Goal: Transaction & Acquisition: Download file/media

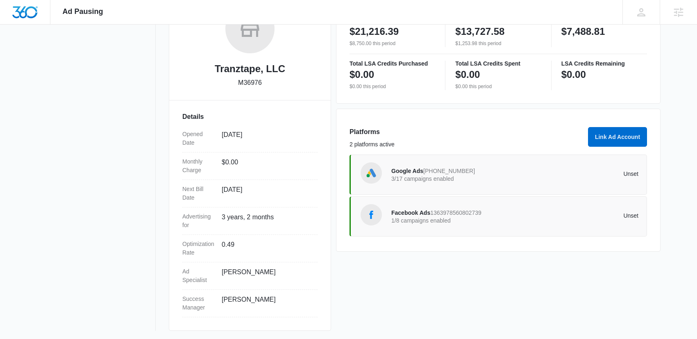
scroll to position [155, 0]
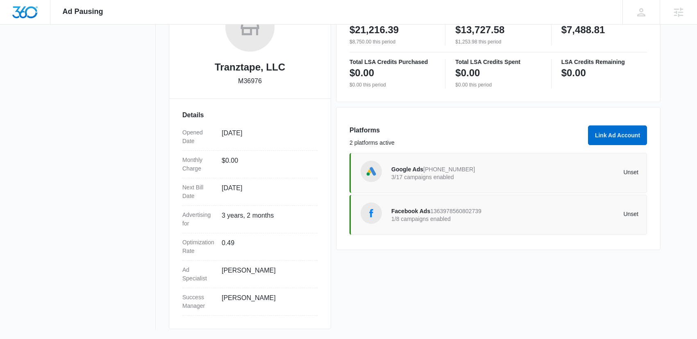
click at [444, 182] on div "Google Ads 663-815-2105 3/17 campaigns enabled Unset" at bounding box center [514, 173] width 247 height 23
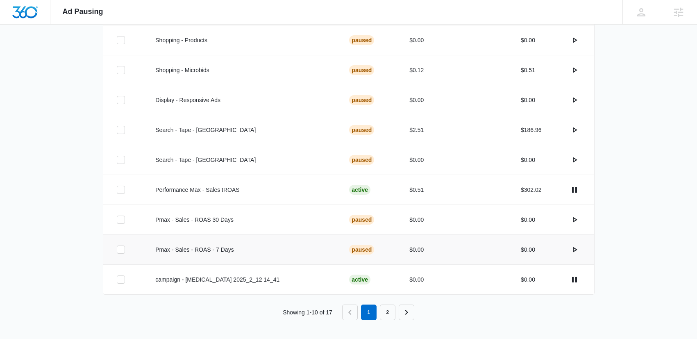
scroll to position [259, 0]
click at [391, 311] on link "2" at bounding box center [388, 312] width 16 height 16
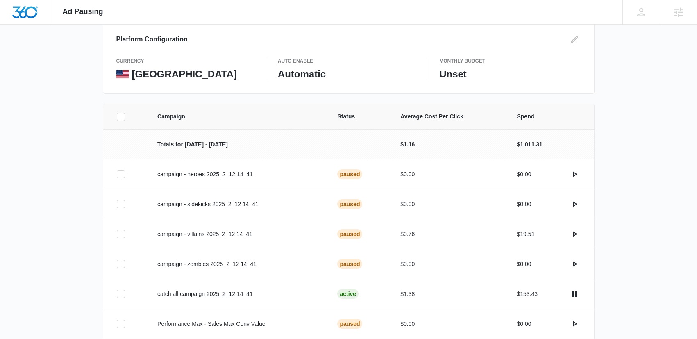
scroll to position [114, 0]
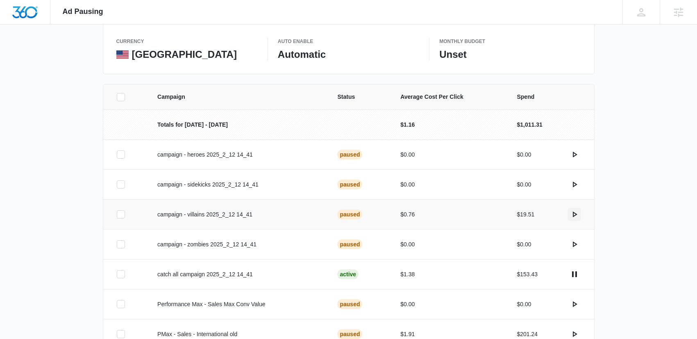
click at [577, 214] on icon "actions.activate" at bounding box center [575, 215] width 5 height 6
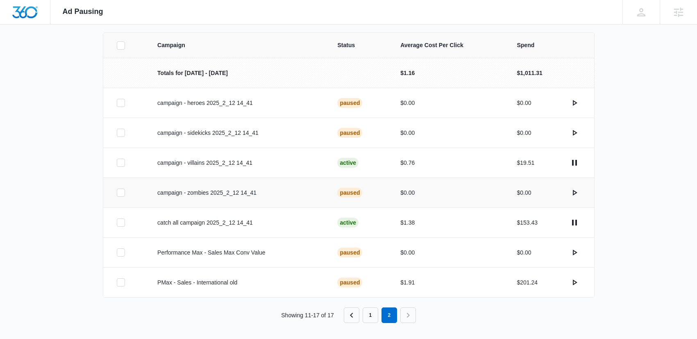
scroll to position [170, 0]
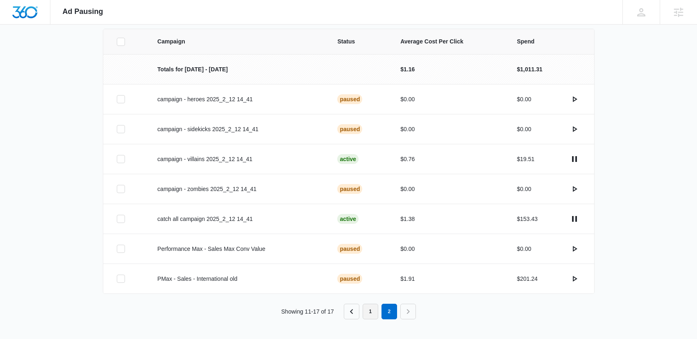
click at [371, 313] on link "1" at bounding box center [371, 312] width 16 height 16
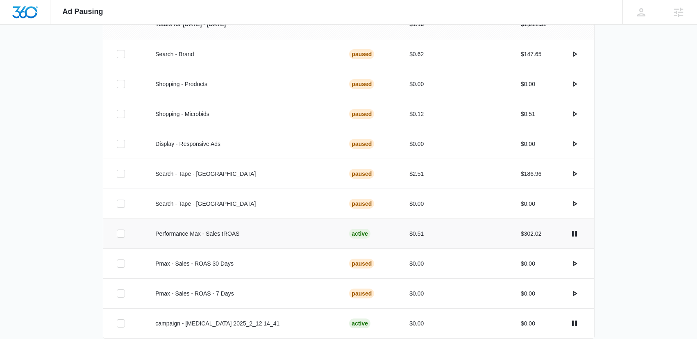
scroll to position [259, 0]
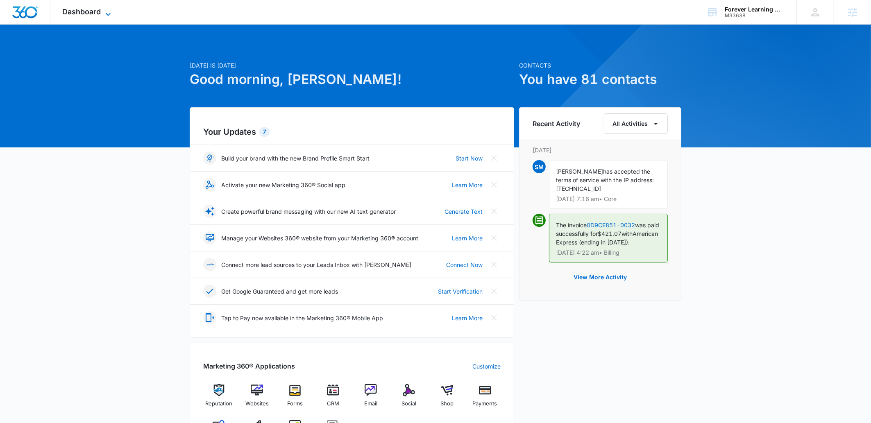
click at [76, 15] on span "Dashboard" at bounding box center [82, 11] width 39 height 9
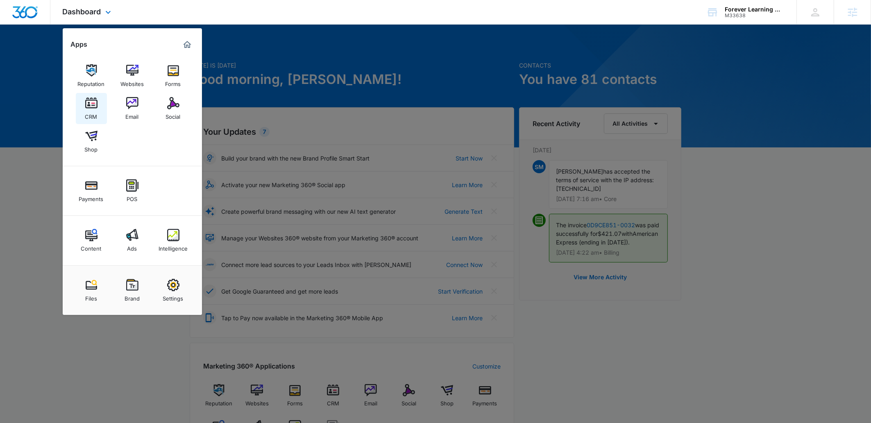
click at [95, 107] on img at bounding box center [91, 103] width 12 height 12
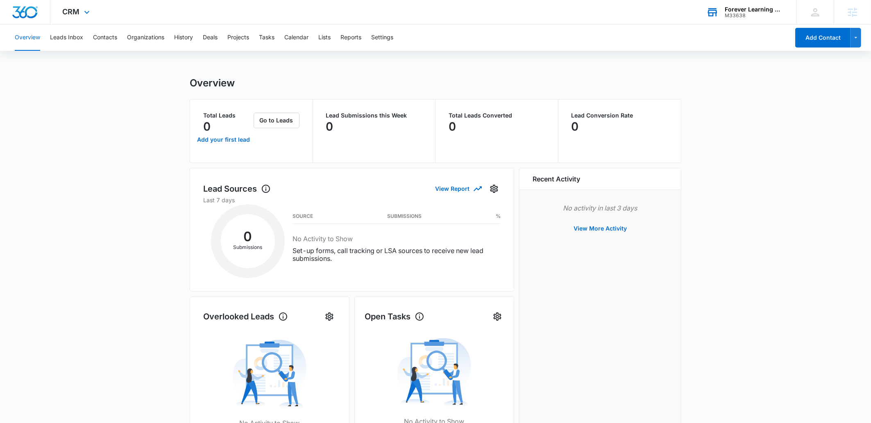
click at [739, 11] on div "Forever Learning Montessori" at bounding box center [755, 9] width 60 height 7
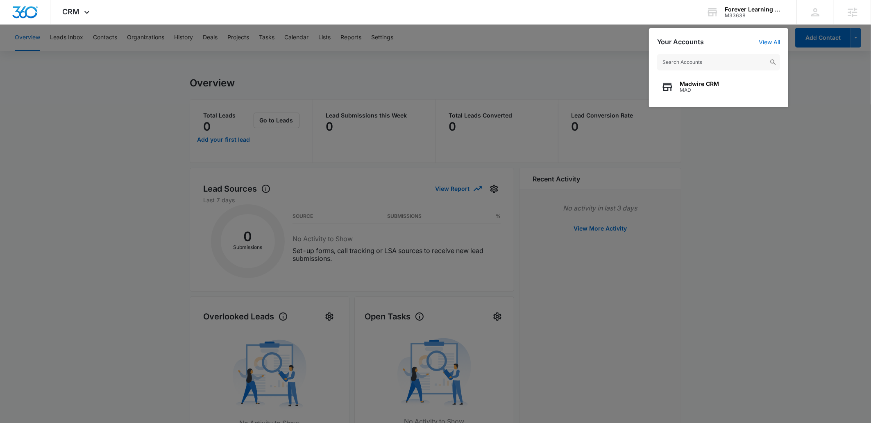
click at [762, 207] on div at bounding box center [435, 211] width 871 height 423
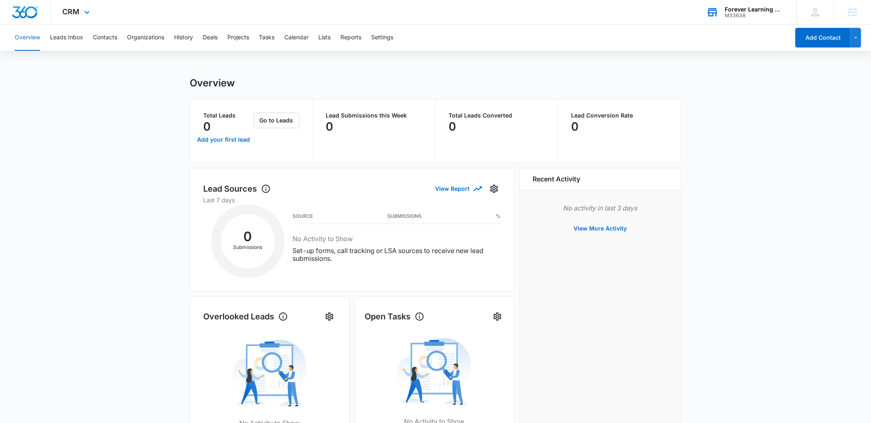
click at [736, 20] on div "Forever Learning Montessori M33638 Your Accounts View All" at bounding box center [745, 12] width 102 height 24
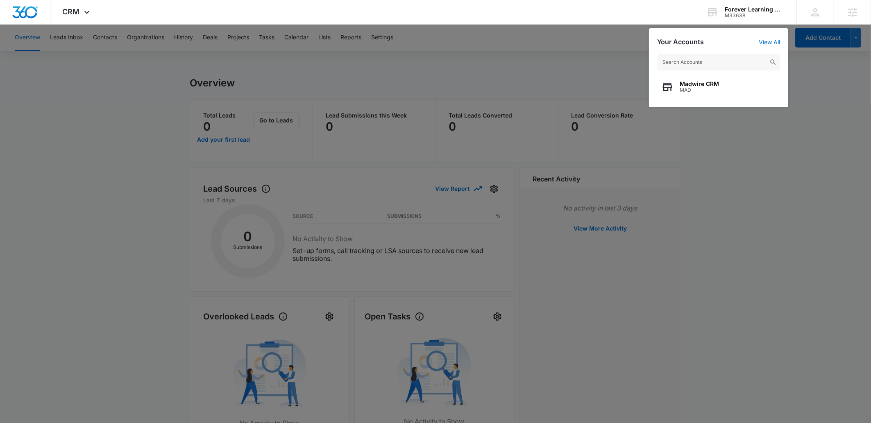
click at [746, 213] on div at bounding box center [435, 211] width 871 height 423
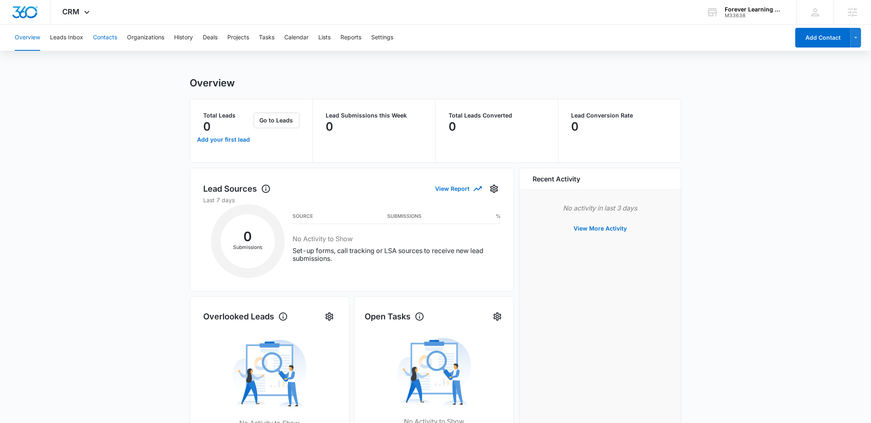
click at [98, 37] on button "Contacts" at bounding box center [105, 38] width 24 height 26
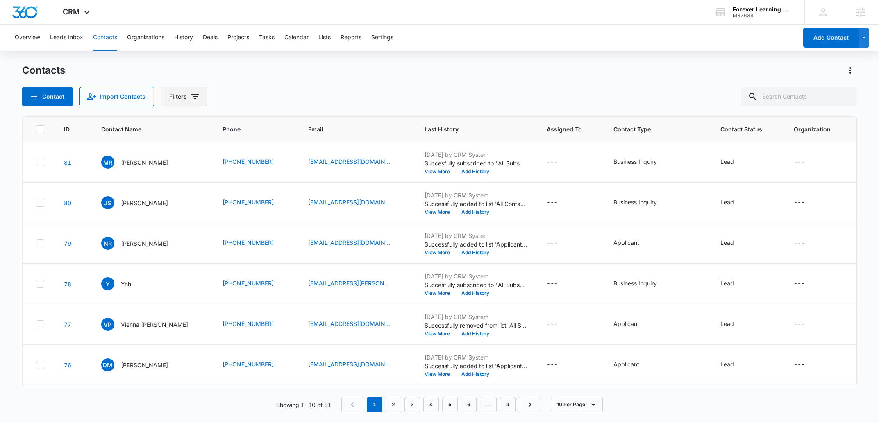
click at [198, 97] on button "Filters" at bounding box center [184, 97] width 46 height 20
click at [387, 87] on div "Contact Import Contacts Filters Assigned To Sources Status Type Organization Cu…" at bounding box center [439, 97] width 835 height 20
click at [849, 69] on icon "Actions" at bounding box center [851, 71] width 10 height 10
click at [532, 79] on div "Contacts Contact Import Contacts Filters" at bounding box center [439, 85] width 835 height 43
click at [183, 100] on button "Filters" at bounding box center [184, 97] width 46 height 20
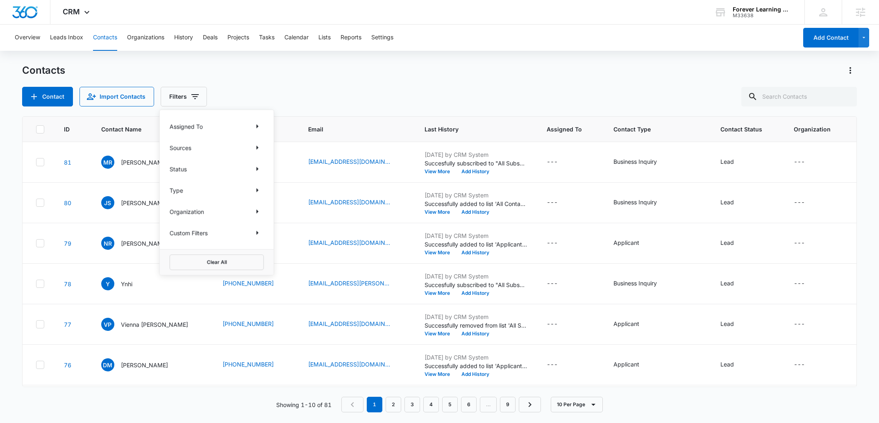
click at [191, 128] on p "Assigned To" at bounding box center [186, 126] width 33 height 9
click at [236, 80] on div "Contacts Contact Import Contacts Filters Assigned To Sources Status Type Organi…" at bounding box center [439, 85] width 835 height 43
click at [858, 70] on main "Contacts Contact Import Contacts Filters ID Contact Name Phone Email Last Histo…" at bounding box center [439, 243] width 879 height 359
click at [849, 71] on icon "Actions" at bounding box center [851, 71] width 10 height 10
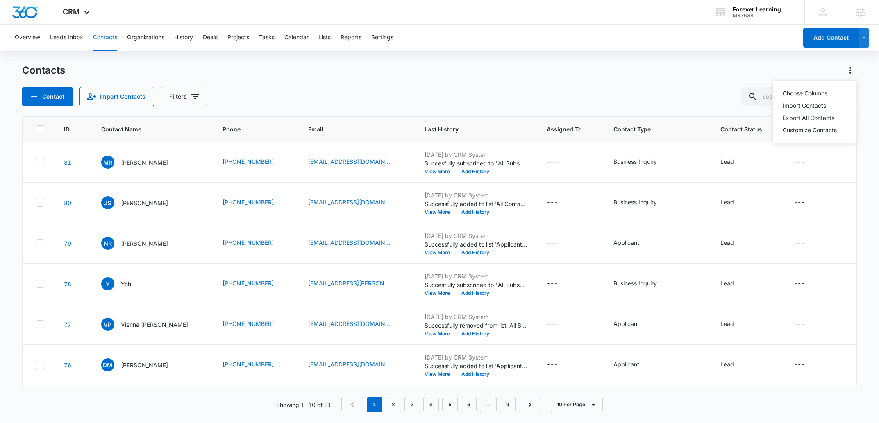
click at [531, 80] on div "Contacts Choose Columns Import Contacts Export All Contacts Customize Contacts …" at bounding box center [439, 85] width 835 height 43
click at [168, 98] on button "Filters" at bounding box center [184, 97] width 46 height 20
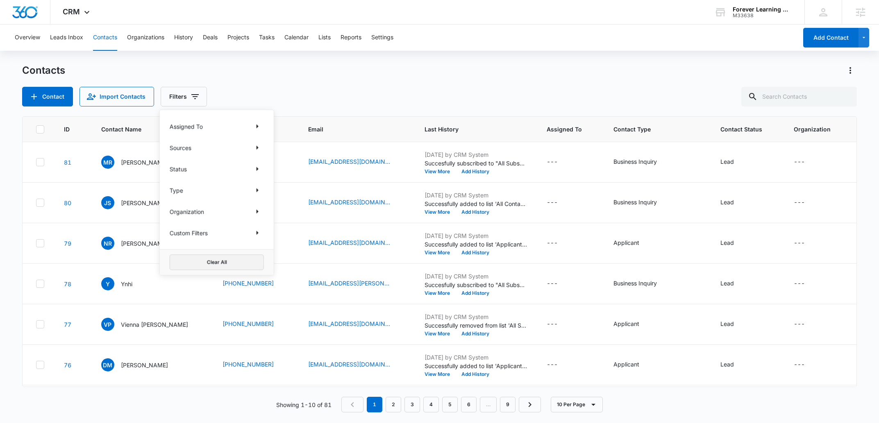
click at [219, 257] on button "Clear All" at bounding box center [217, 263] width 94 height 16
click at [227, 259] on button "Clear All" at bounding box center [217, 263] width 94 height 16
click at [362, 85] on div "Contacts Contact Import Contacts Filters Assigned To Sources Status Type Organi…" at bounding box center [439, 85] width 835 height 43
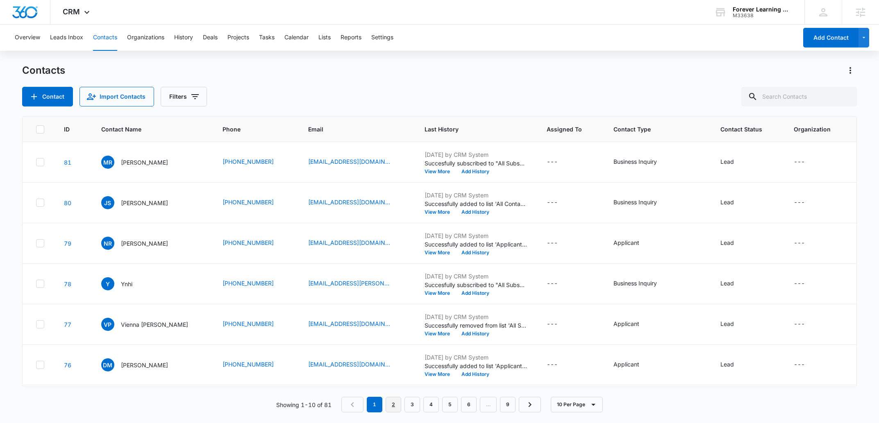
click at [390, 405] on link "2" at bounding box center [394, 405] width 16 height 16
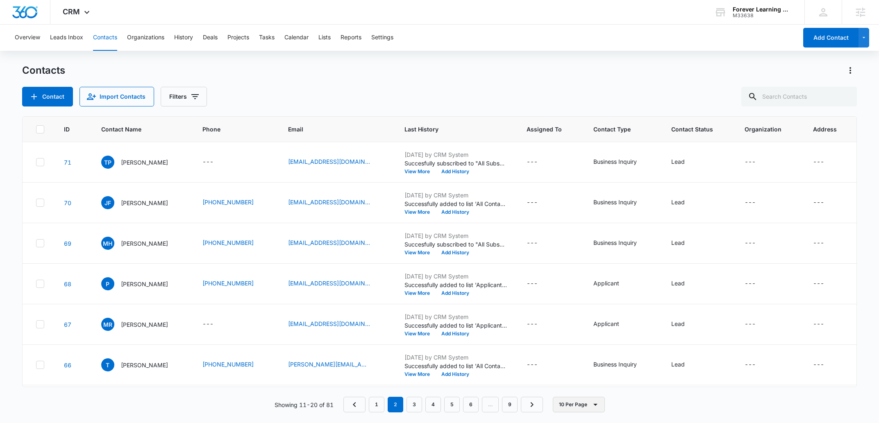
click at [591, 405] on icon "button" at bounding box center [596, 405] width 10 height 10
click at [585, 381] on div "50 Per Page" at bounding box center [581, 381] width 34 height 6
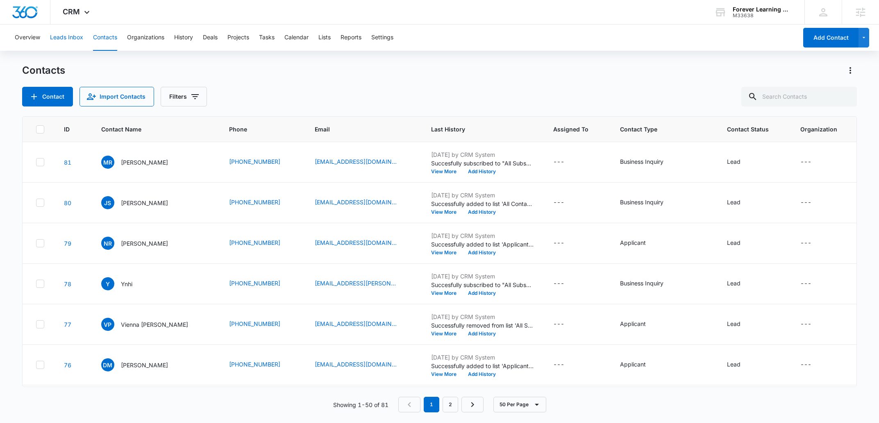
click at [69, 35] on button "Leads Inbox" at bounding box center [66, 38] width 33 height 26
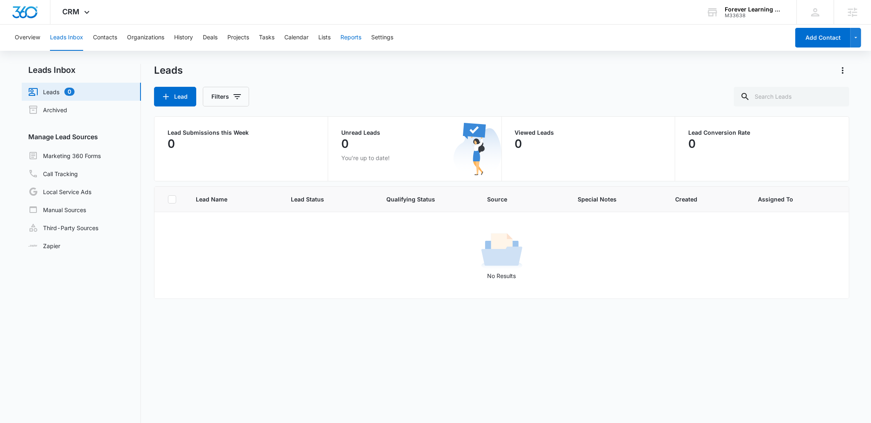
click at [357, 36] on button "Reports" at bounding box center [351, 38] width 21 height 26
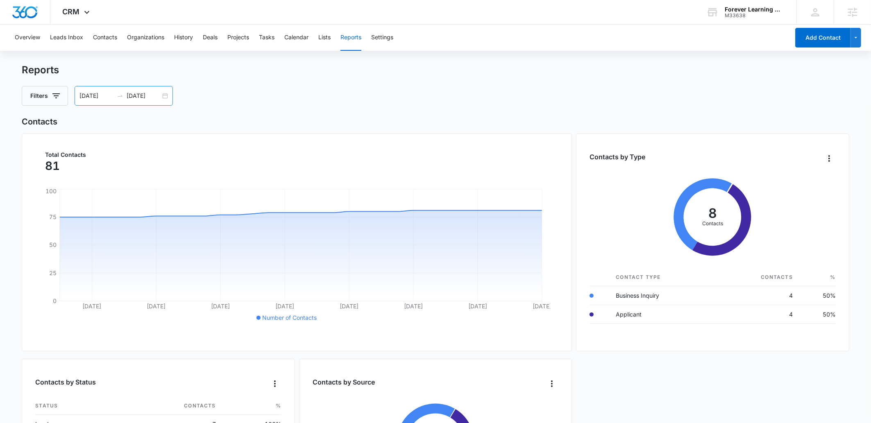
click at [138, 96] on input "10/08/2025" at bounding box center [144, 95] width 34 height 9
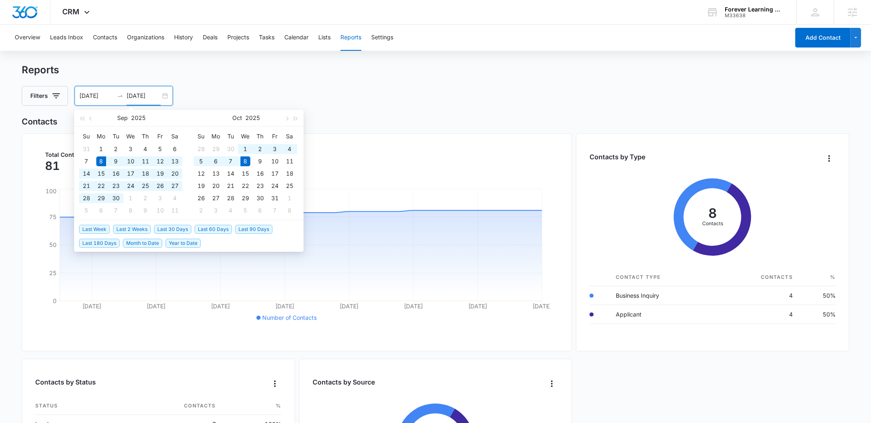
type input "10/08/2025"
click at [106, 243] on span "Last 180 Days" at bounding box center [99, 243] width 41 height 9
type input "04/11/2025"
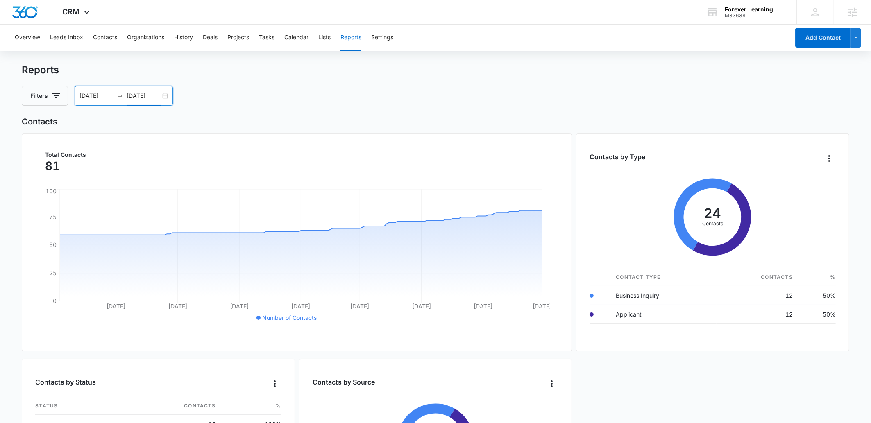
click at [151, 98] on input "10/08/2025" at bounding box center [144, 95] width 34 height 9
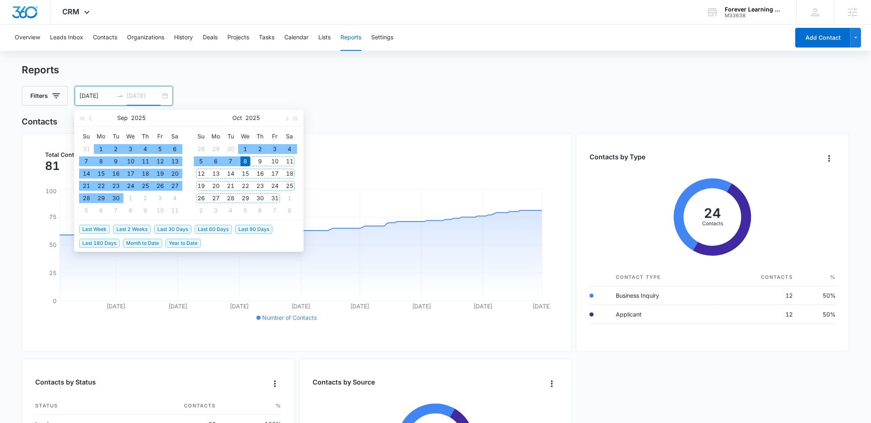
type input "10/08/2025"
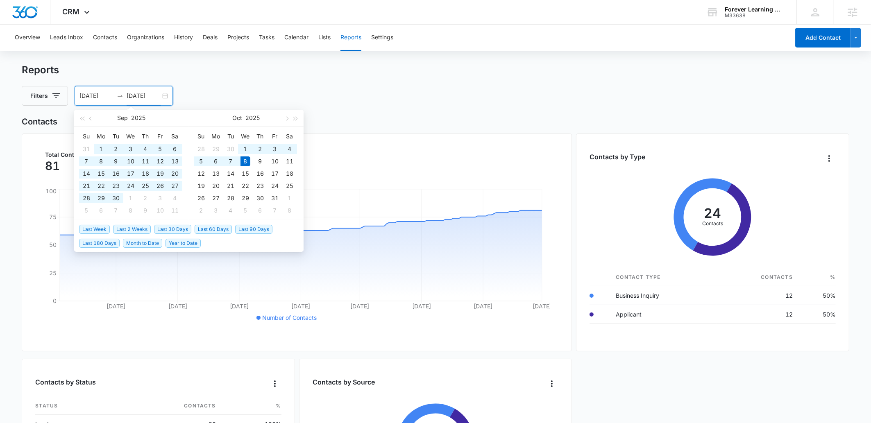
click at [435, 77] on div "Reports Filters 04/11/2025 10/08/2025 Sep 2025 Su Mo Tu We Th Fr Sa 31 1 2 3 4 …" at bounding box center [436, 85] width 828 height 42
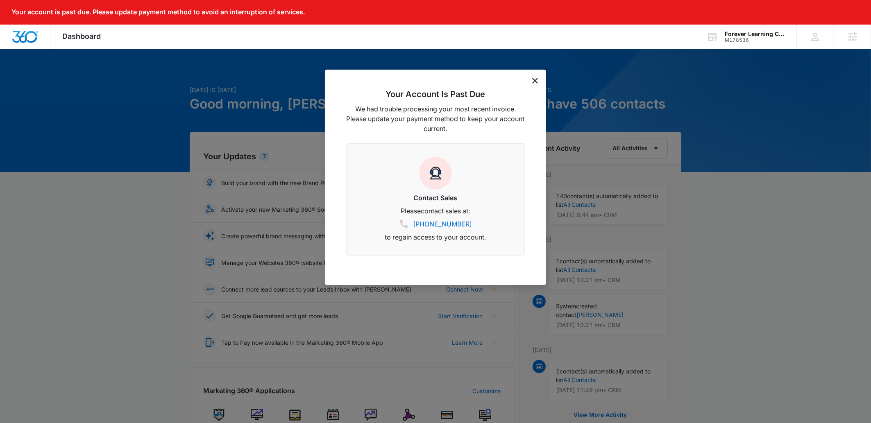
click at [535, 79] on icon "dismiss this dialog" at bounding box center [535, 81] width 6 height 6
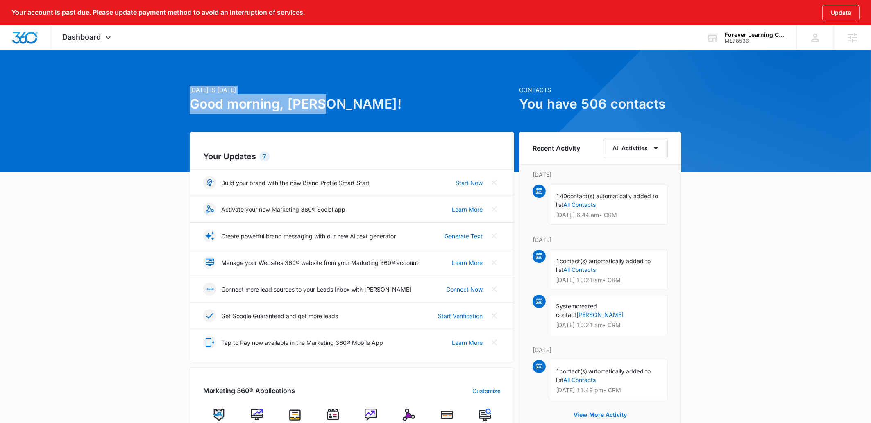
drag, startPoint x: 332, startPoint y: 109, endPoint x: 139, endPoint y: 92, distance: 193.8
click at [139, 92] on div "Today is Wednesday, October 8th Good morning, Kyle! Contacts You have 506 conta…" at bounding box center [435, 406] width 871 height 694
click at [307, 91] on p "Today is Wednesday, October 8th" at bounding box center [352, 90] width 325 height 9
click at [81, 40] on span "Dashboard" at bounding box center [82, 37] width 39 height 9
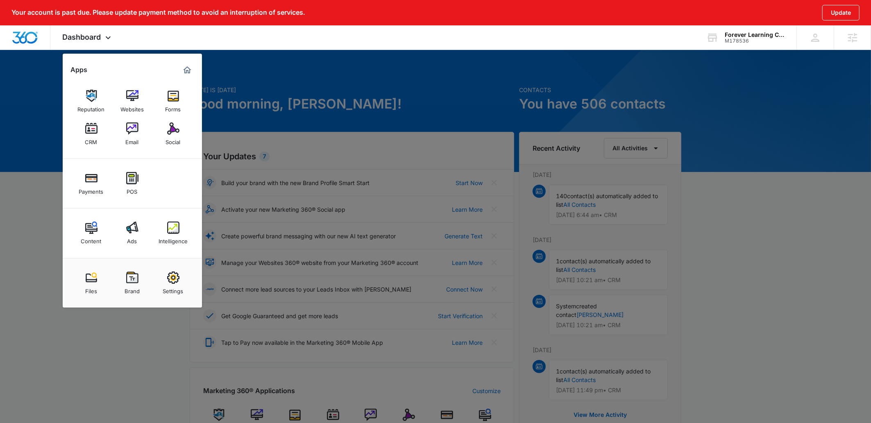
click at [272, 91] on div at bounding box center [435, 211] width 871 height 423
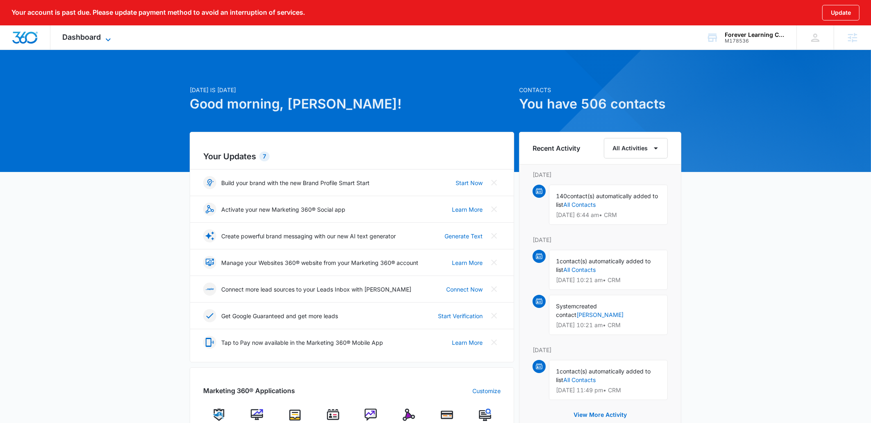
click at [75, 33] on span "Dashboard" at bounding box center [82, 37] width 39 height 9
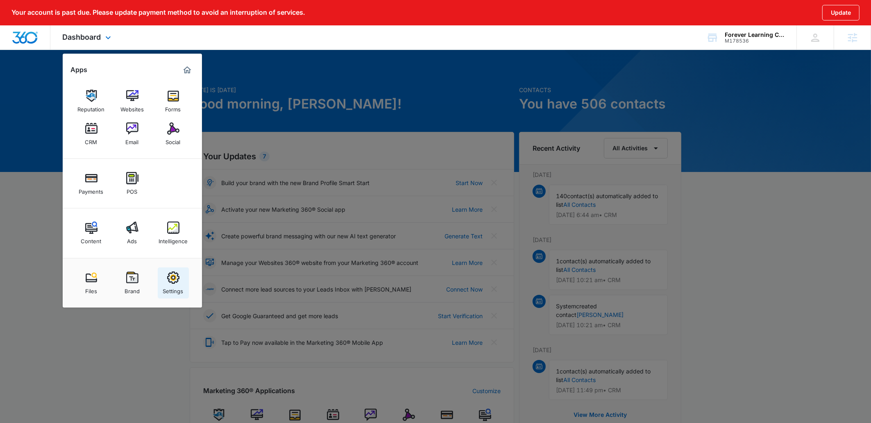
click at [172, 284] on div "Settings" at bounding box center [173, 289] width 20 height 11
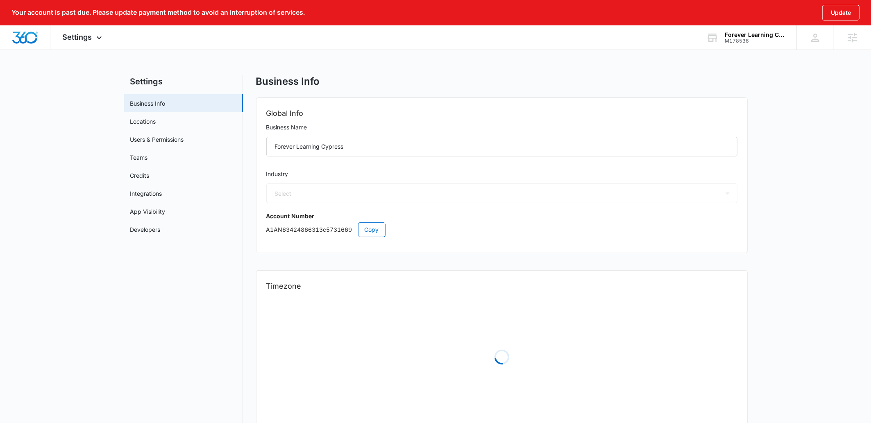
select select "29"
select select "US"
select select "America/Denver"
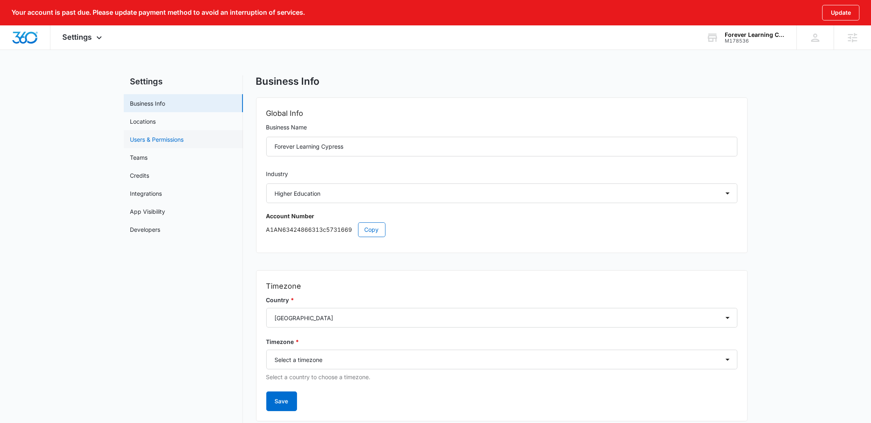
click at [171, 138] on link "Users & Permissions" at bounding box center [157, 139] width 54 height 9
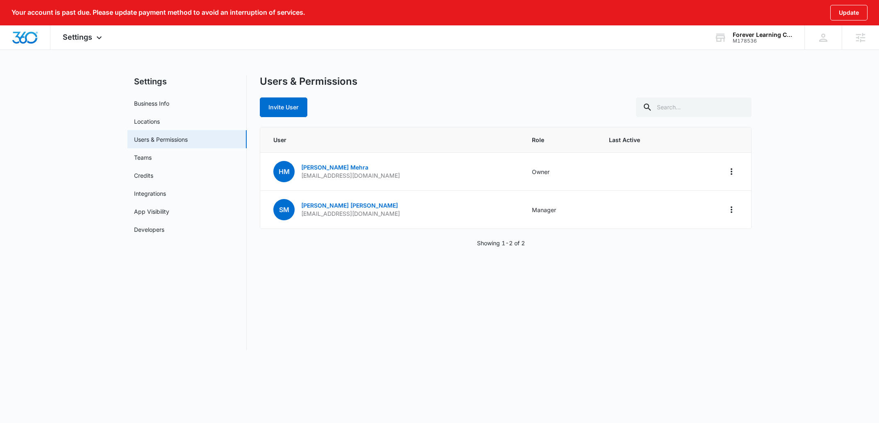
click at [481, 94] on div "Users & Permissions Invite User" at bounding box center [506, 96] width 492 height 42
drag, startPoint x: 315, startPoint y: 215, endPoint x: 432, endPoint y: 217, distance: 116.9
click at [432, 217] on td "SM Syed Meerza franchise_info@foreverlearningmontessori.com" at bounding box center [391, 210] width 262 height 38
click at [764, 39] on div "M178536" at bounding box center [763, 41] width 60 height 6
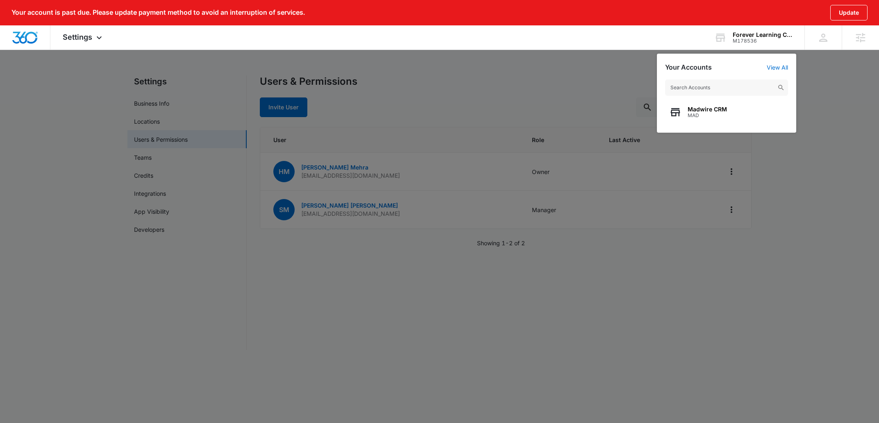
click at [559, 77] on div at bounding box center [439, 211] width 879 height 423
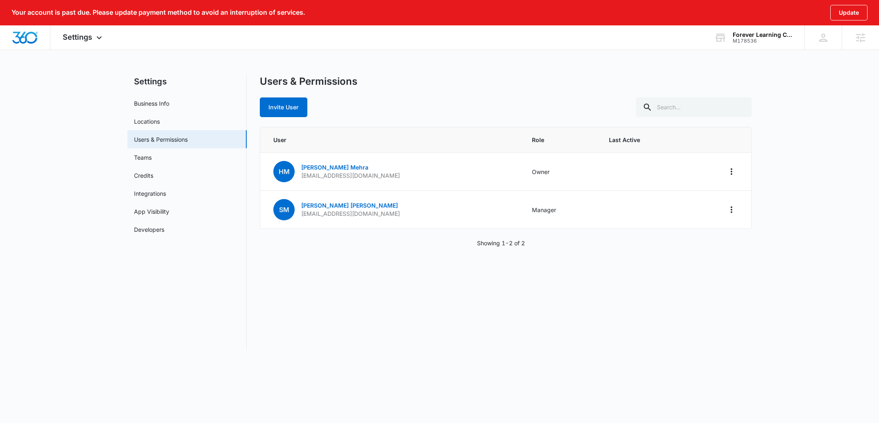
click at [457, 60] on div "Your account is past due. Please update payment method to avoid an interruption…" at bounding box center [439, 180] width 879 height 360
click at [89, 39] on span "Settings" at bounding box center [78, 37] width 30 height 9
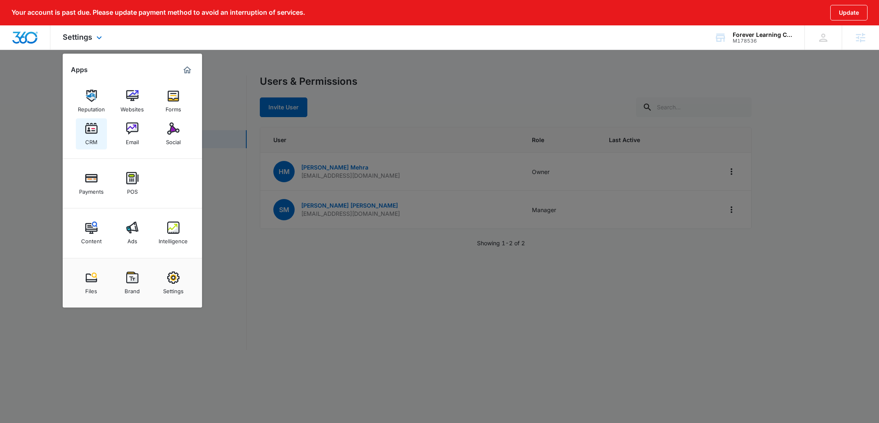
click at [95, 130] on img at bounding box center [91, 129] width 12 height 12
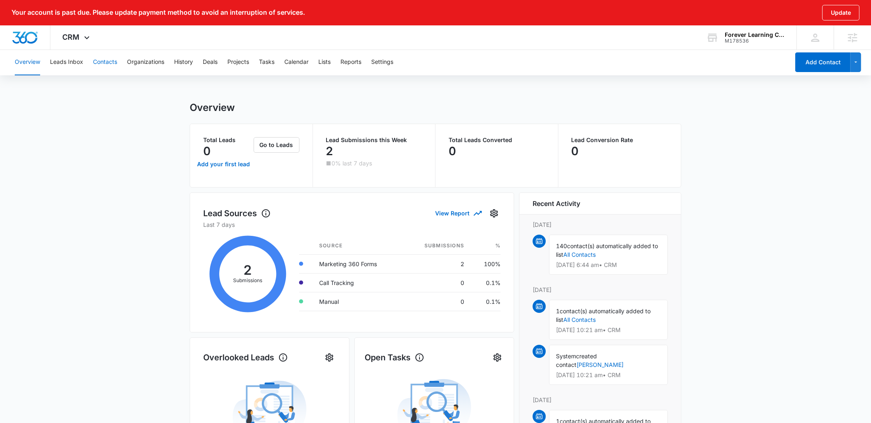
click at [102, 64] on button "Contacts" at bounding box center [105, 62] width 24 height 26
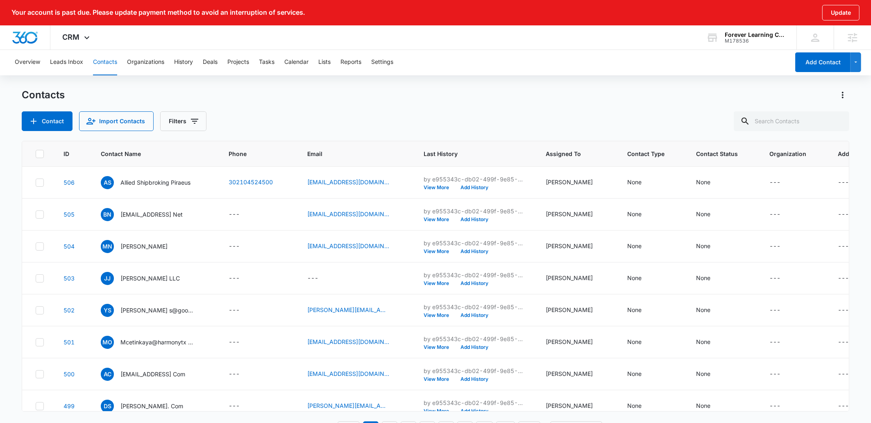
click at [358, 96] on div "Contacts" at bounding box center [436, 95] width 828 height 13
click at [735, 39] on div "M178536" at bounding box center [755, 41] width 60 height 6
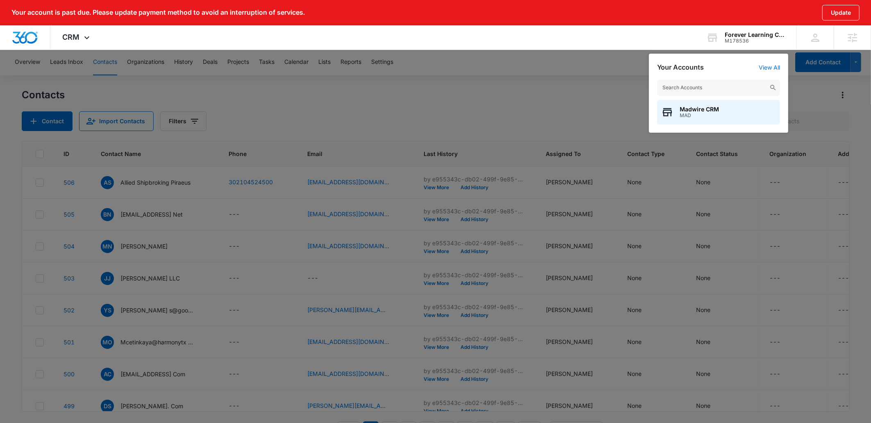
click at [512, 97] on div at bounding box center [435, 211] width 871 height 423
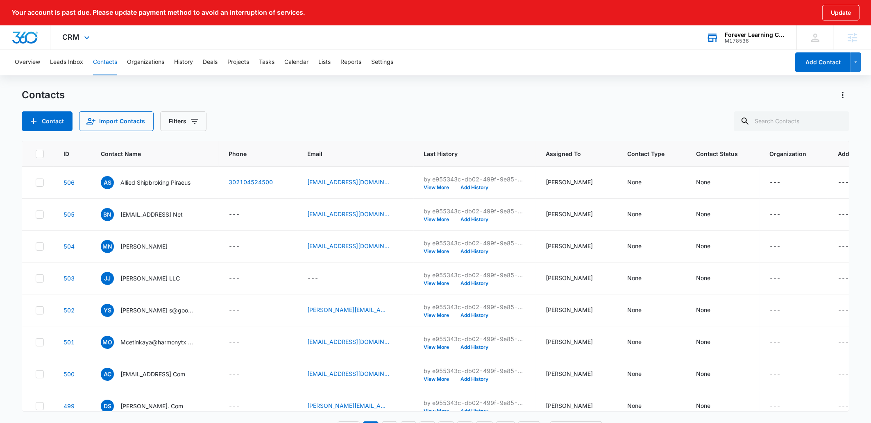
click at [750, 39] on div "M178536" at bounding box center [755, 41] width 60 height 6
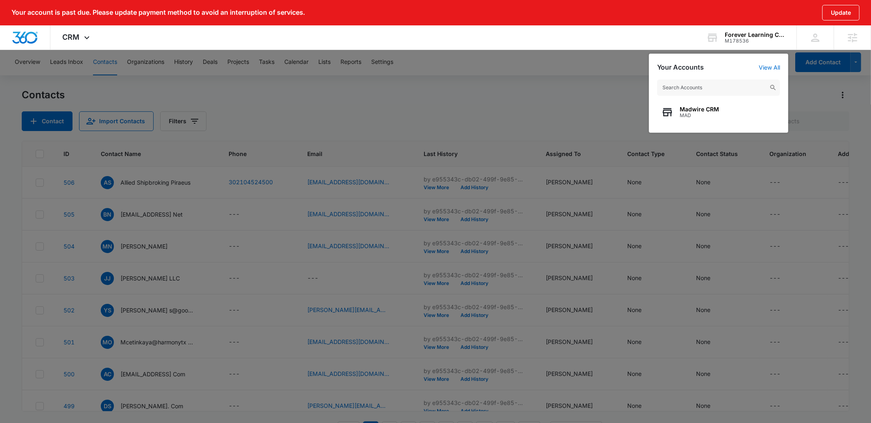
click at [586, 105] on div at bounding box center [435, 211] width 871 height 423
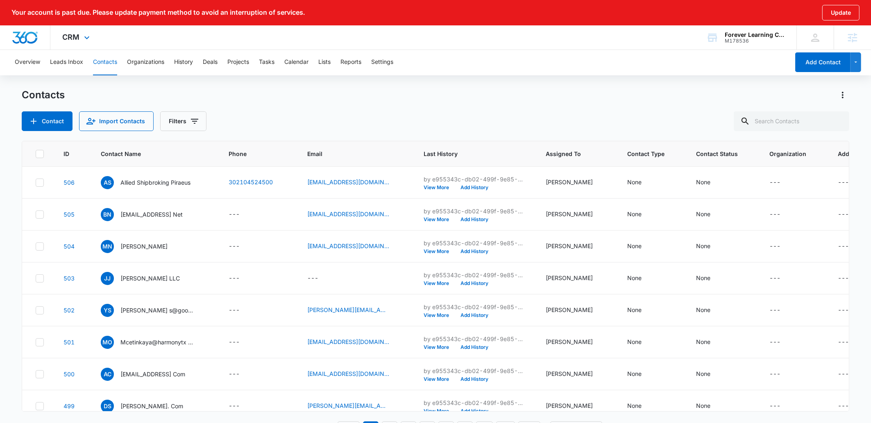
click at [4, 36] on div at bounding box center [25, 37] width 50 height 24
click at [25, 39] on img "Dashboard" at bounding box center [25, 38] width 26 height 12
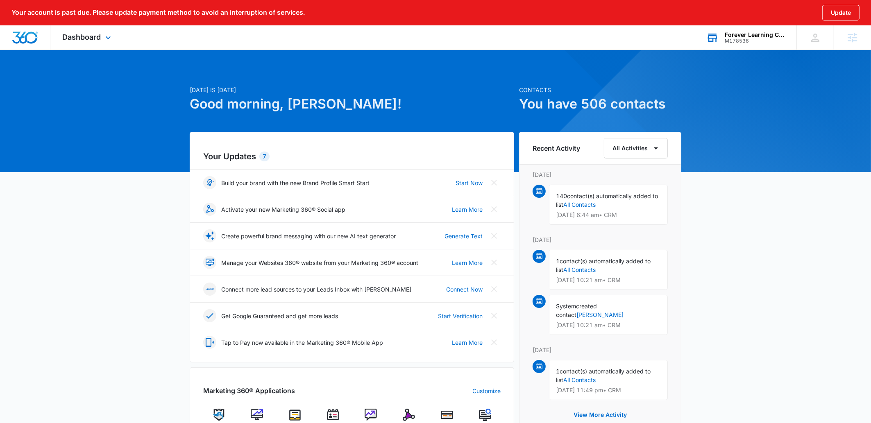
click at [746, 32] on div "Forever Learning Cypress" at bounding box center [755, 35] width 60 height 7
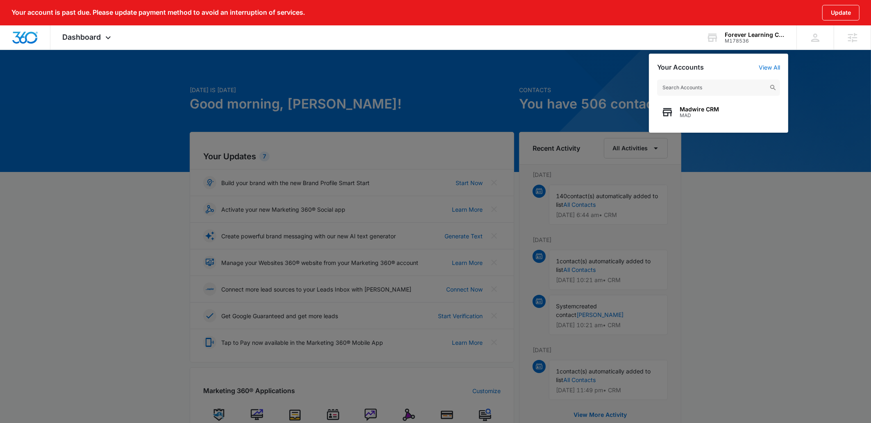
click at [768, 255] on div at bounding box center [435, 211] width 871 height 423
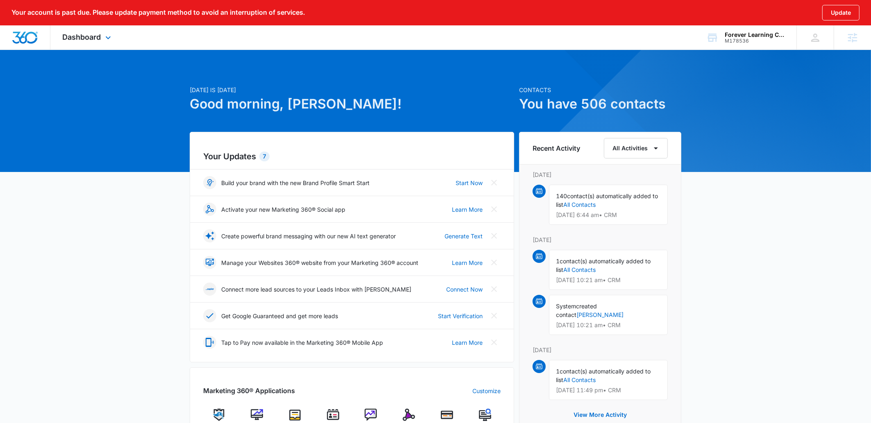
click at [76, 41] on div "Dashboard Apps Reputation Websites Forms CRM Email Social Payments POS Content …" at bounding box center [87, 37] width 75 height 24
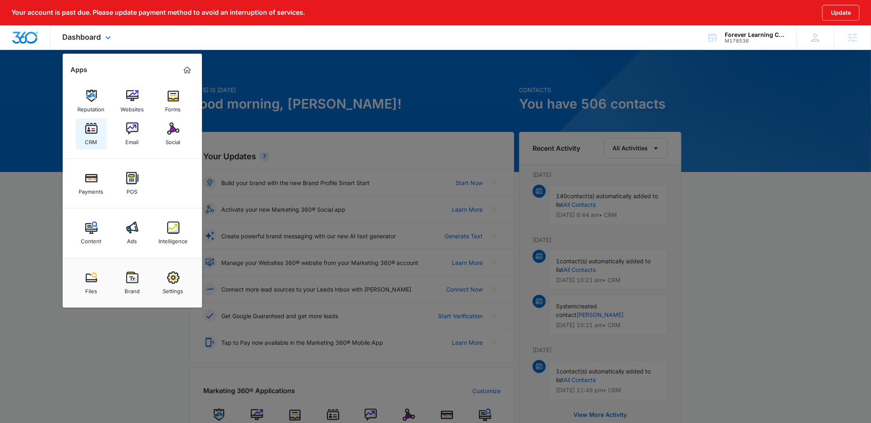
click at [97, 136] on div "CRM" at bounding box center [91, 140] width 12 height 11
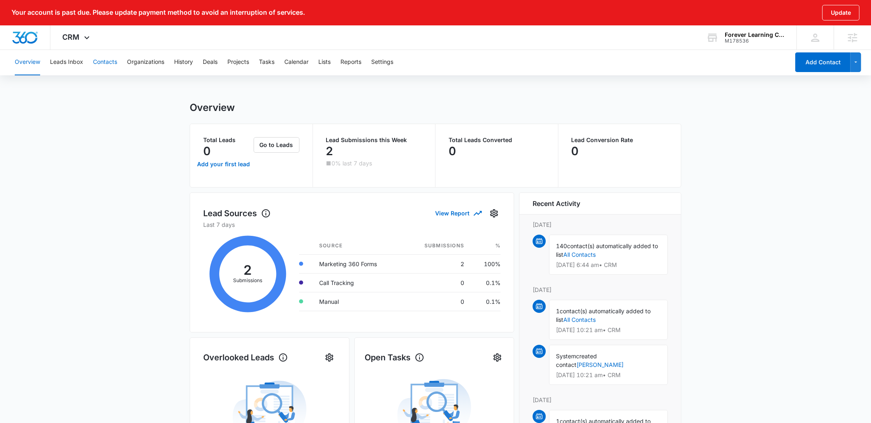
click at [103, 65] on button "Contacts" at bounding box center [105, 62] width 24 height 26
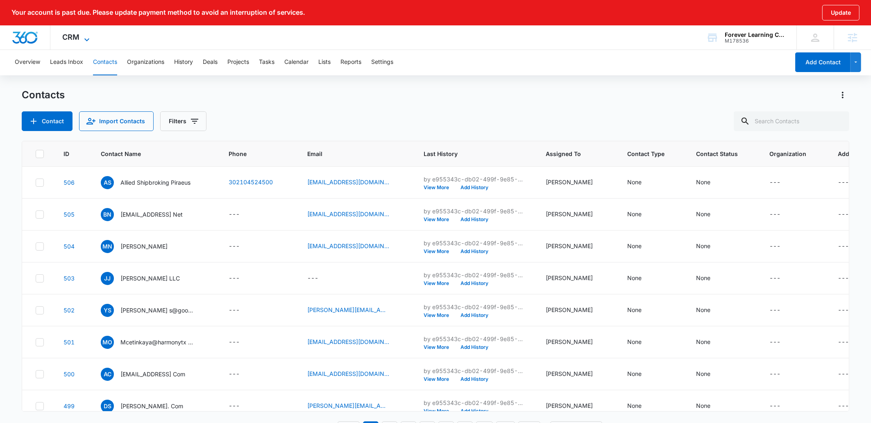
click at [64, 38] on span "CRM" at bounding box center [71, 37] width 17 height 9
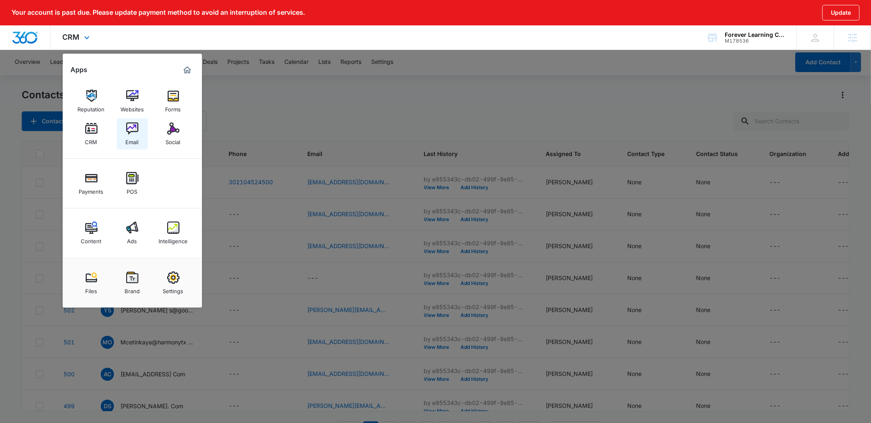
click at [130, 130] on img at bounding box center [132, 129] width 12 height 12
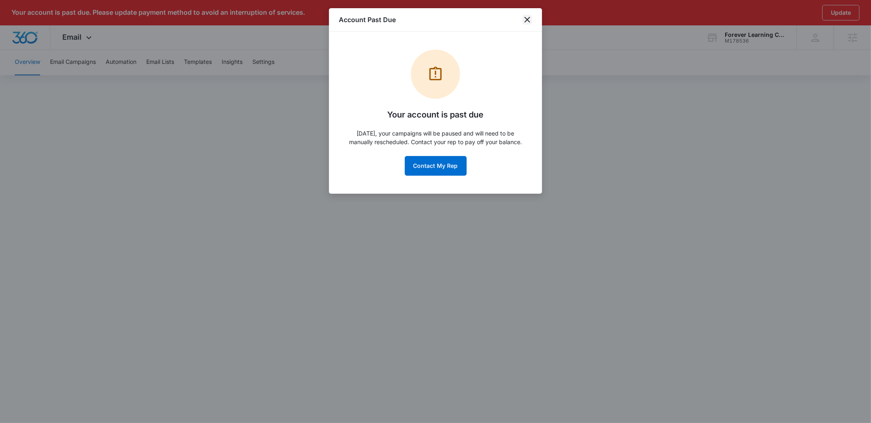
click at [528, 19] on icon "close" at bounding box center [528, 20] width 6 height 6
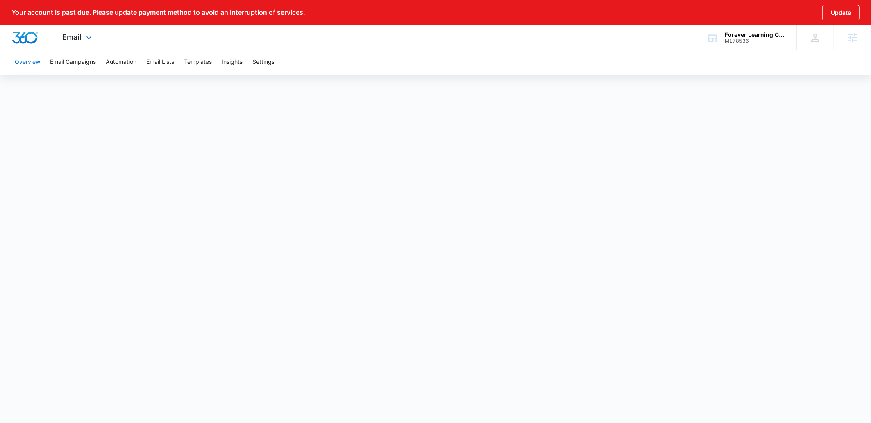
click at [73, 32] on div "Email Apps Reputation Websites Forms CRM Email Social Payments POS Content Ads …" at bounding box center [78, 37] width 56 height 24
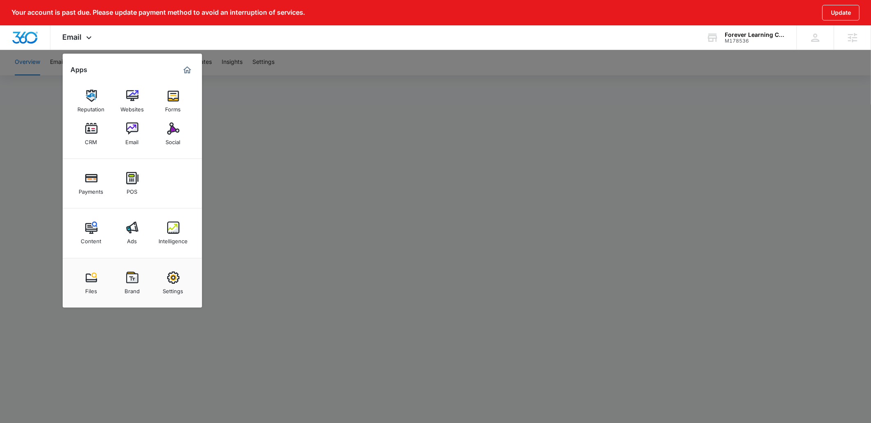
click at [347, 109] on div at bounding box center [435, 211] width 871 height 423
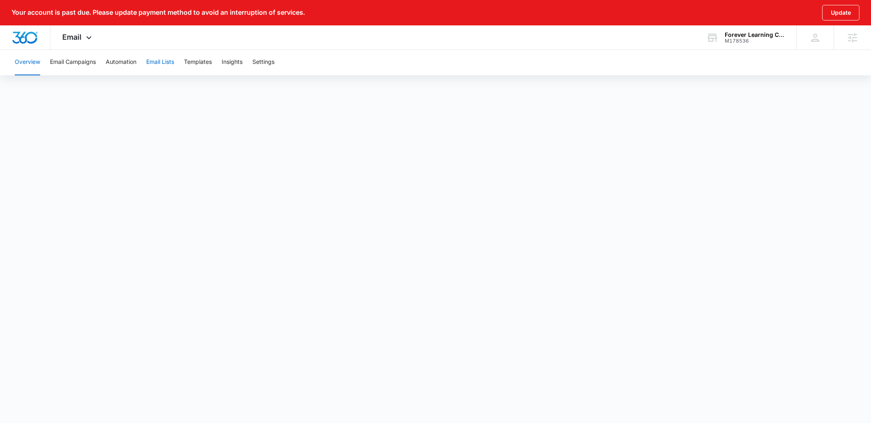
click at [150, 62] on button "Email Lists" at bounding box center [160, 62] width 28 height 26
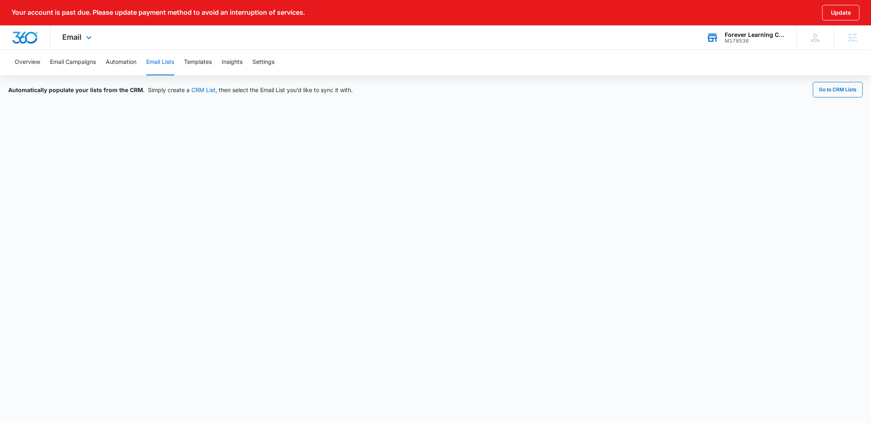
click at [764, 37] on div "Forever Learning Cypress" at bounding box center [755, 35] width 60 height 7
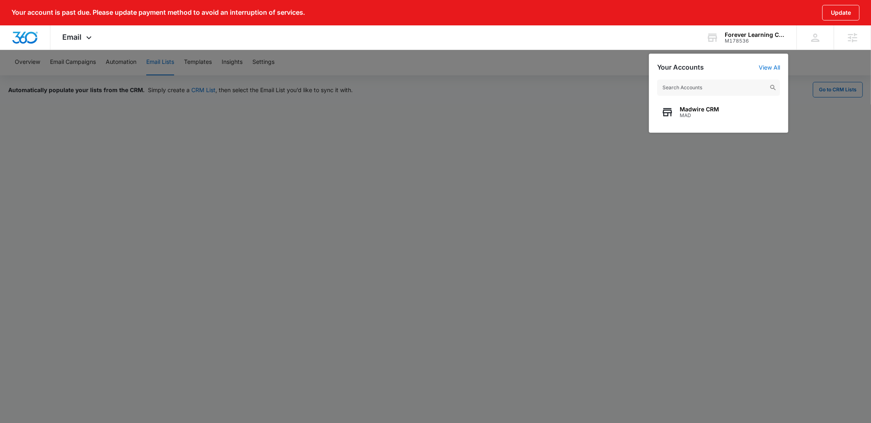
click at [419, 80] on div at bounding box center [435, 211] width 871 height 423
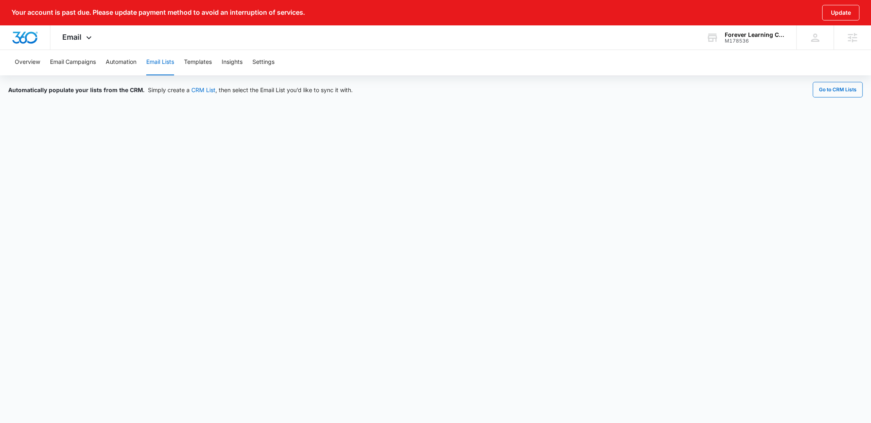
click at [293, 13] on p "Your account is past due. Please update payment method to avoid an interruption…" at bounding box center [158, 13] width 294 height 8
click at [428, 95] on div "Automatically populate your lists from the CRM. Simply create a CRM List , then…" at bounding box center [435, 90] width 855 height 16
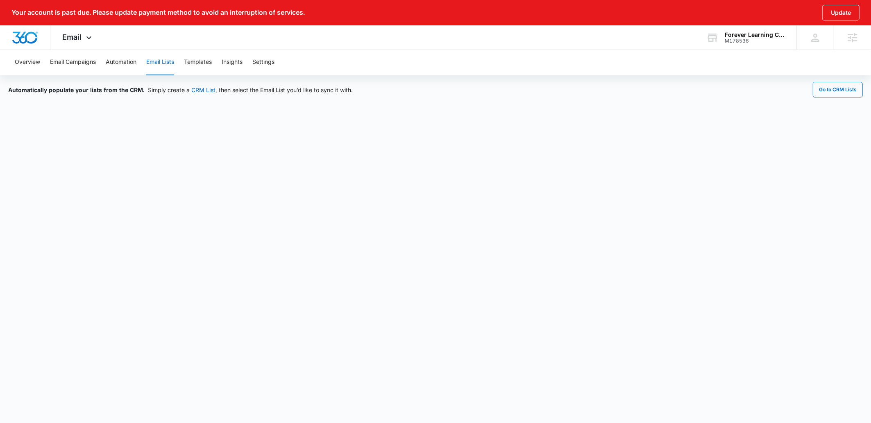
click at [273, 9] on p "Your account is past due. Please update payment method to avoid an interruption…" at bounding box center [158, 13] width 294 height 8
drag, startPoint x: 273, startPoint y: 9, endPoint x: 285, endPoint y: 18, distance: 14.9
click at [273, 9] on p "Your account is past due. Please update payment method to avoid an interruption…" at bounding box center [158, 13] width 294 height 8
click at [274, 18] on div "Your account is past due. Please update payment method to avoid an interruption…" at bounding box center [435, 12] width 871 height 25
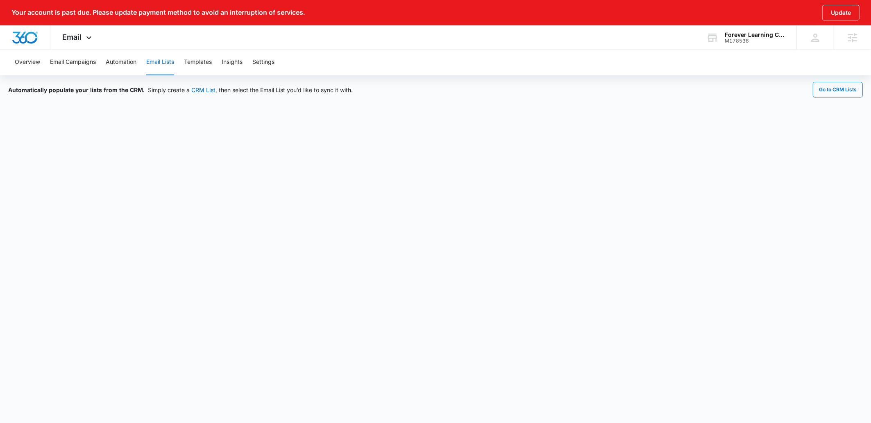
click at [278, 13] on p "Your account is past due. Please update payment method to avoid an interruption…" at bounding box center [158, 13] width 294 height 8
click at [256, 14] on p "Your account is past due. Please update payment method to avoid an interruption…" at bounding box center [158, 13] width 294 height 8
click at [85, 32] on div "Email Apps Reputation Websites Forms CRM Email Social Payments POS Content Ads …" at bounding box center [78, 37] width 56 height 24
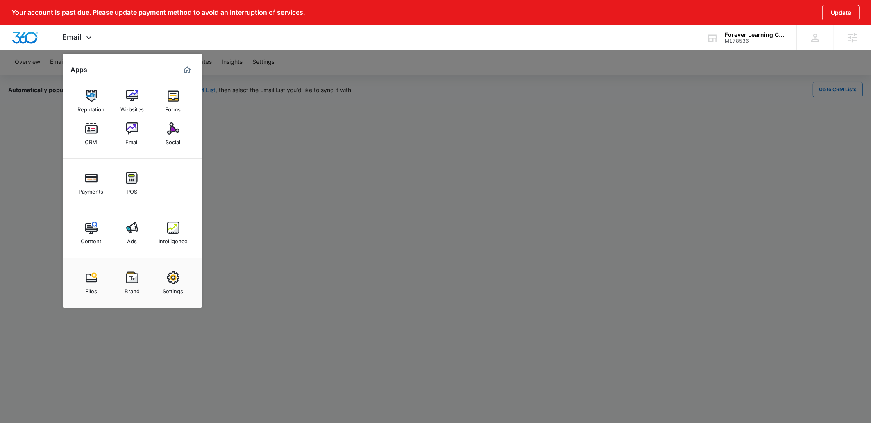
click at [360, 79] on div at bounding box center [435, 211] width 871 height 423
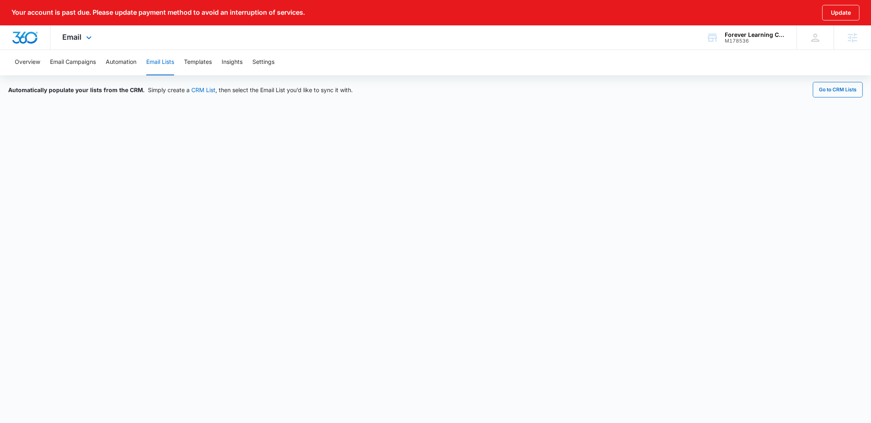
click at [73, 28] on div "Email Apps Reputation Websites Forms CRM Email Social Payments POS Content Ads …" at bounding box center [78, 37] width 56 height 24
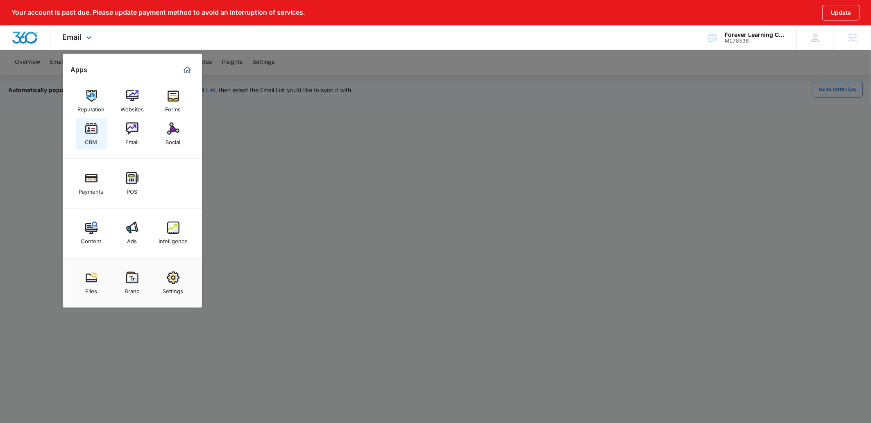
click at [97, 130] on img at bounding box center [91, 129] width 12 height 12
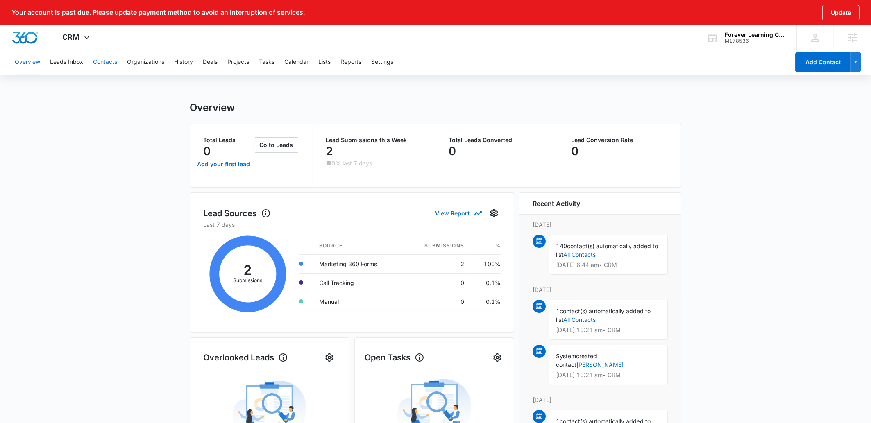
click at [101, 59] on button "Contacts" at bounding box center [105, 62] width 24 height 26
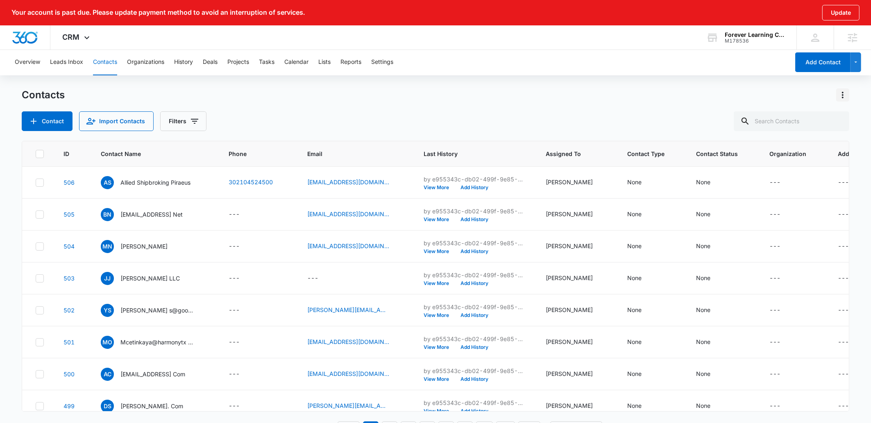
click at [842, 94] on icon "Actions" at bounding box center [843, 95] width 10 height 10
click at [812, 146] on button "Export All Contacts" at bounding box center [808, 143] width 84 height 12
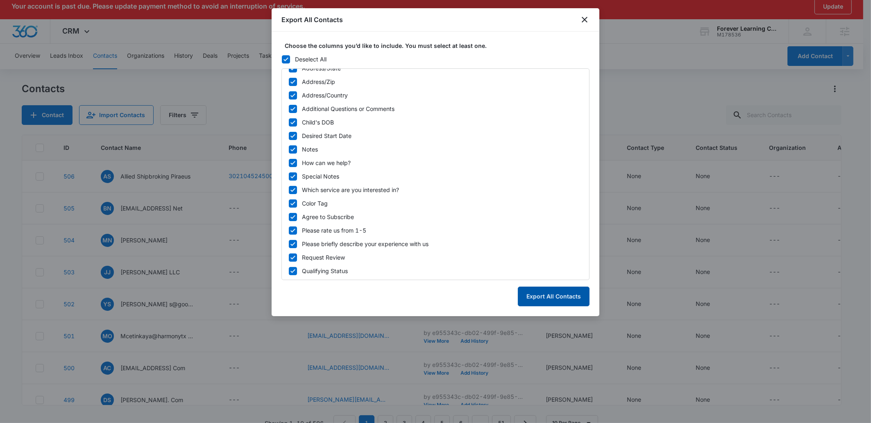
scroll to position [23, 0]
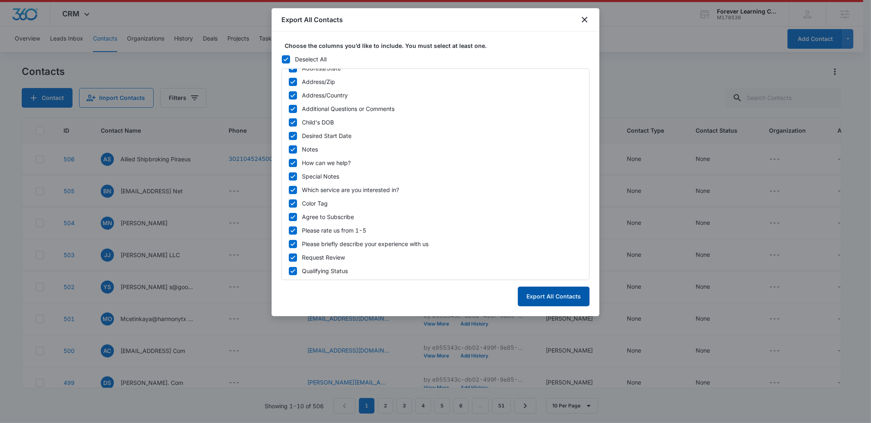
click at [536, 298] on button "Export All Contacts" at bounding box center [554, 297] width 72 height 20
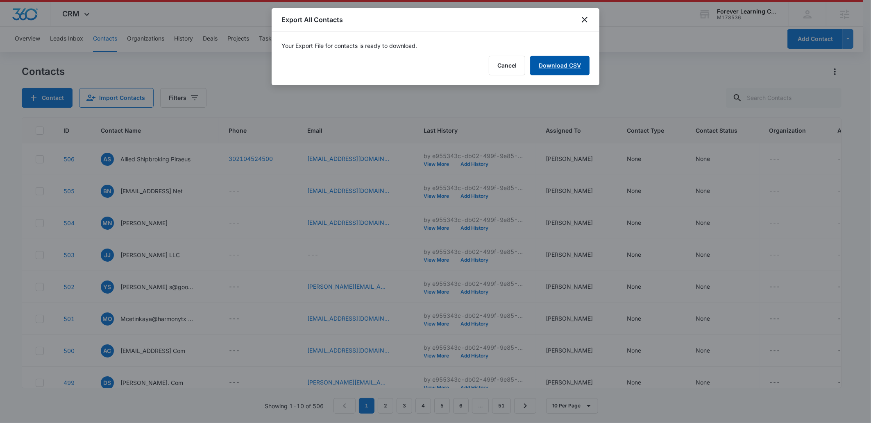
click at [562, 63] on link "Download CSV" at bounding box center [559, 66] width 59 height 20
click at [572, 68] on button "Finish" at bounding box center [572, 66] width 34 height 20
